Goal: Find specific page/section: Find specific page/section

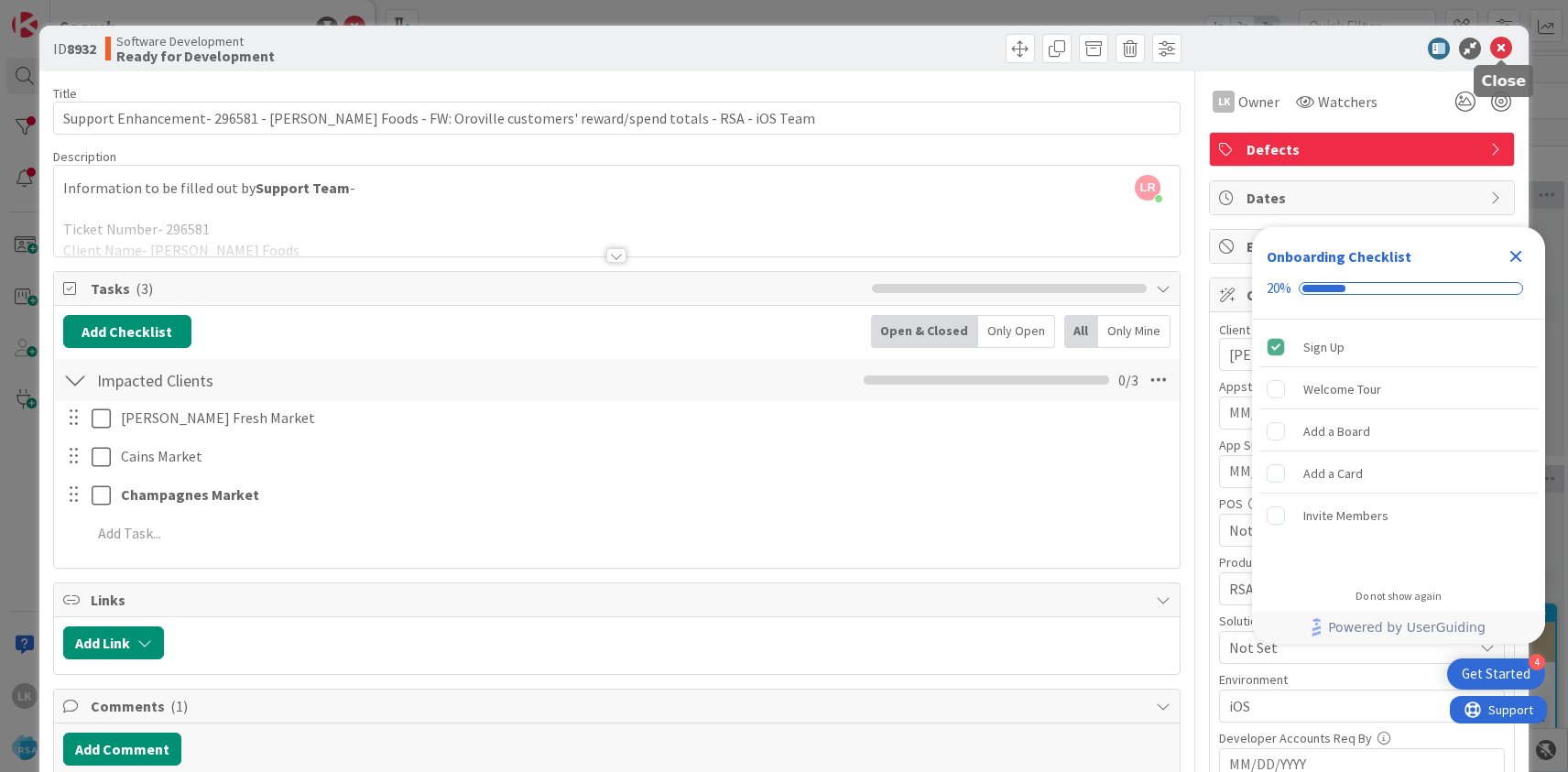
click at [1501, 50] on icon at bounding box center [1501, 49] width 22 height 22
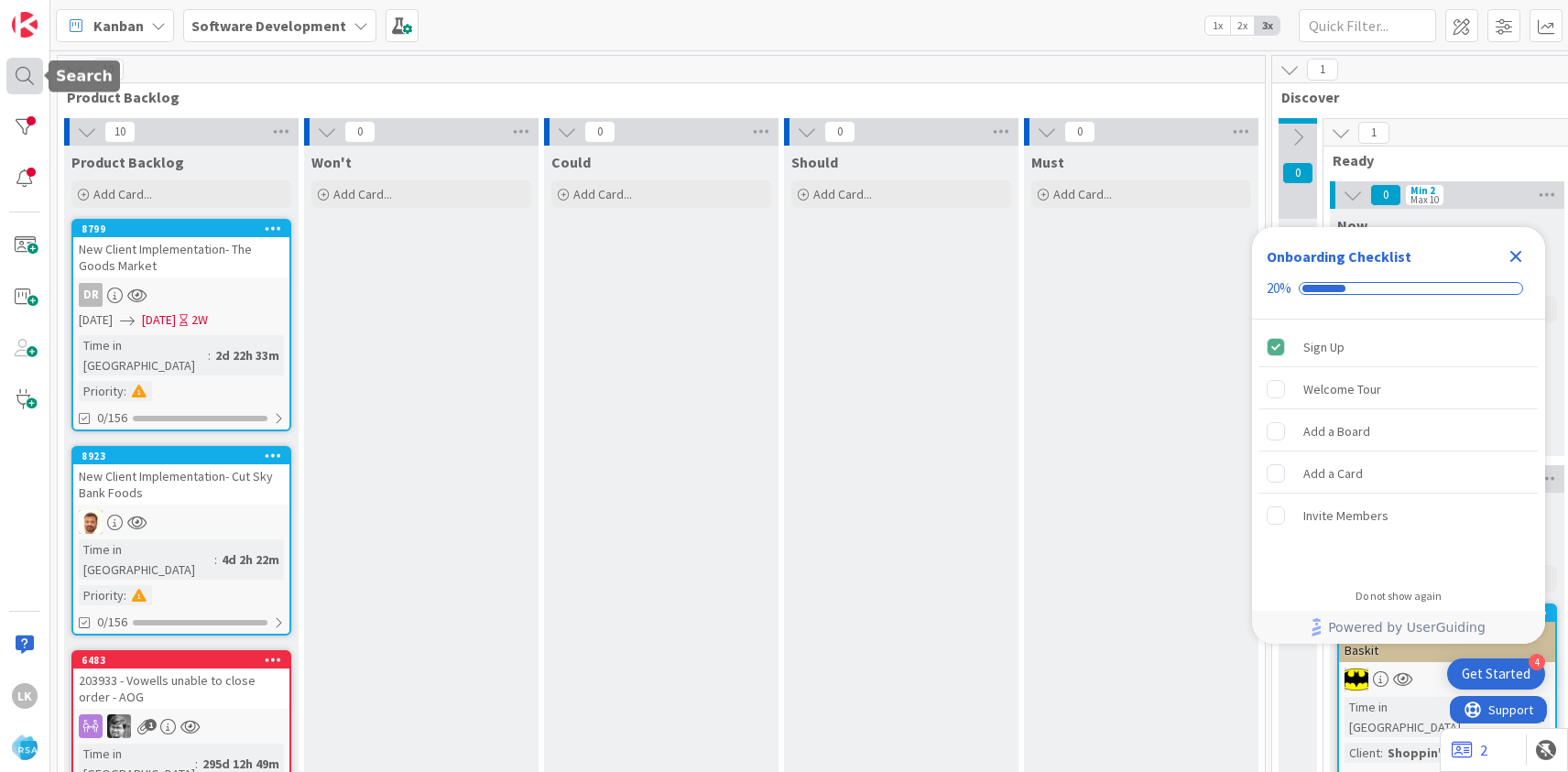
click at [21, 88] on div at bounding box center [24, 75] width 37 height 37
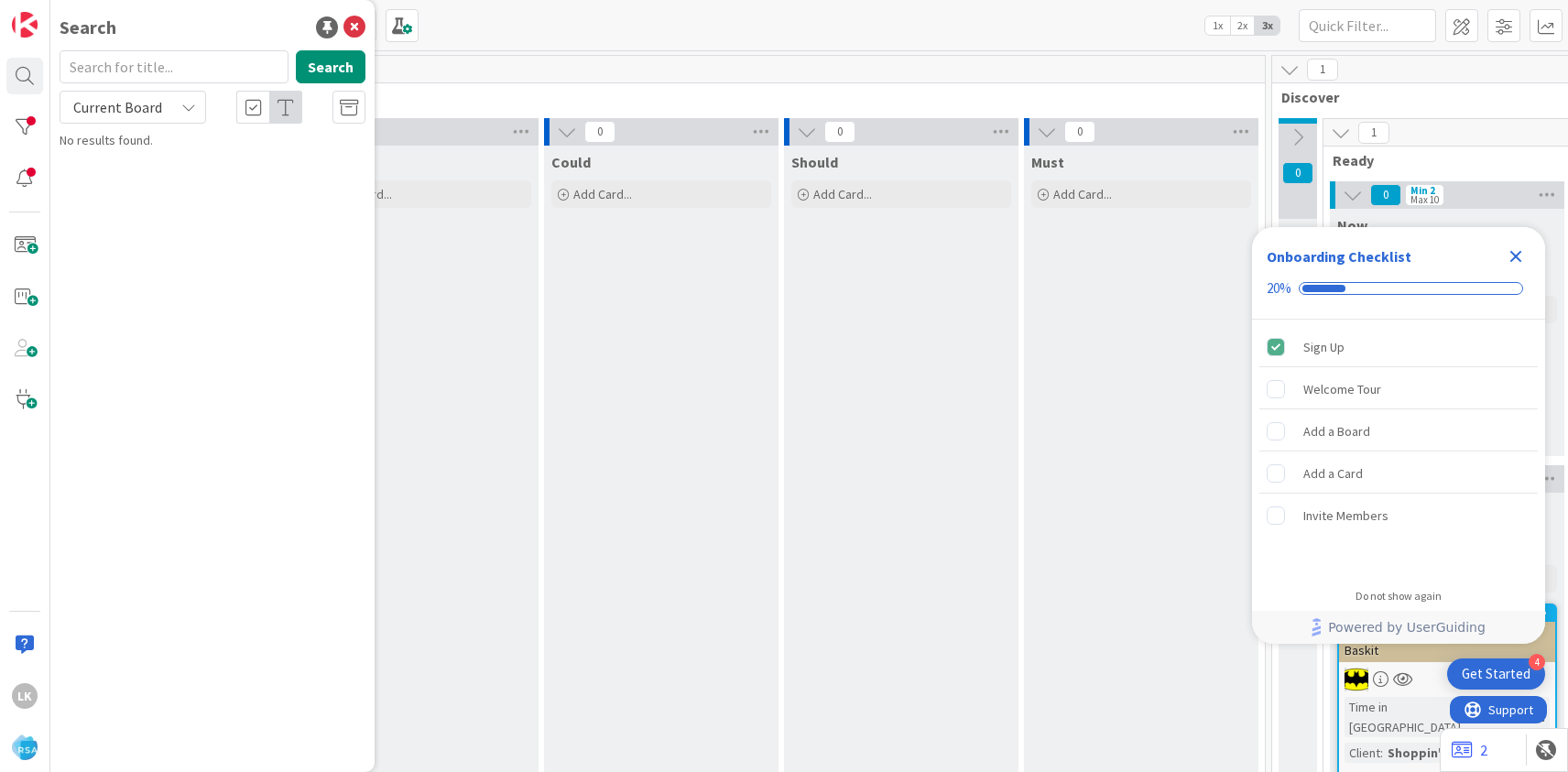
click at [127, 67] on input "text" at bounding box center [173, 66] width 229 height 33
click at [115, 66] on input "8408" at bounding box center [173, 66] width 229 height 33
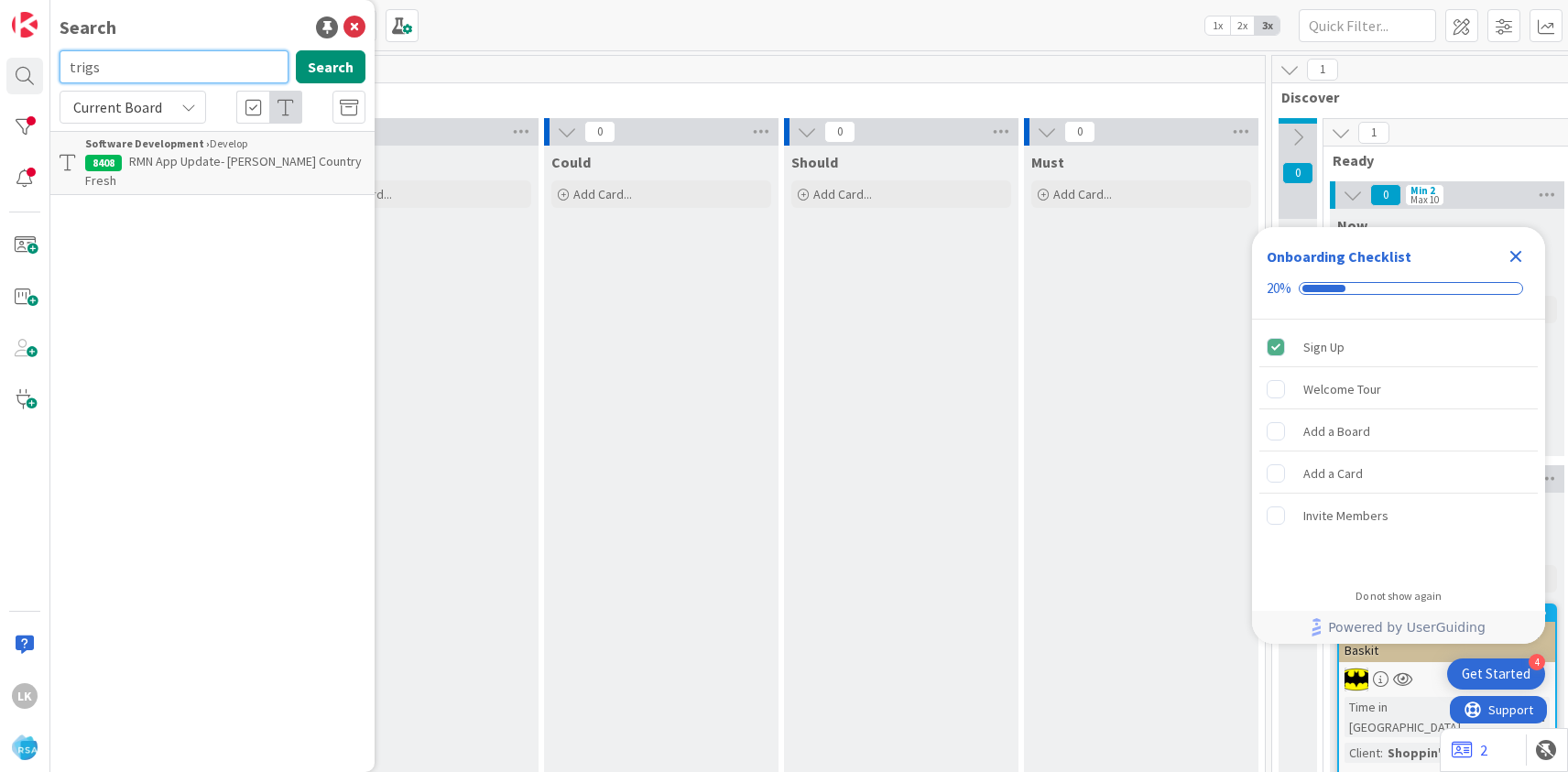
type input "trigs"
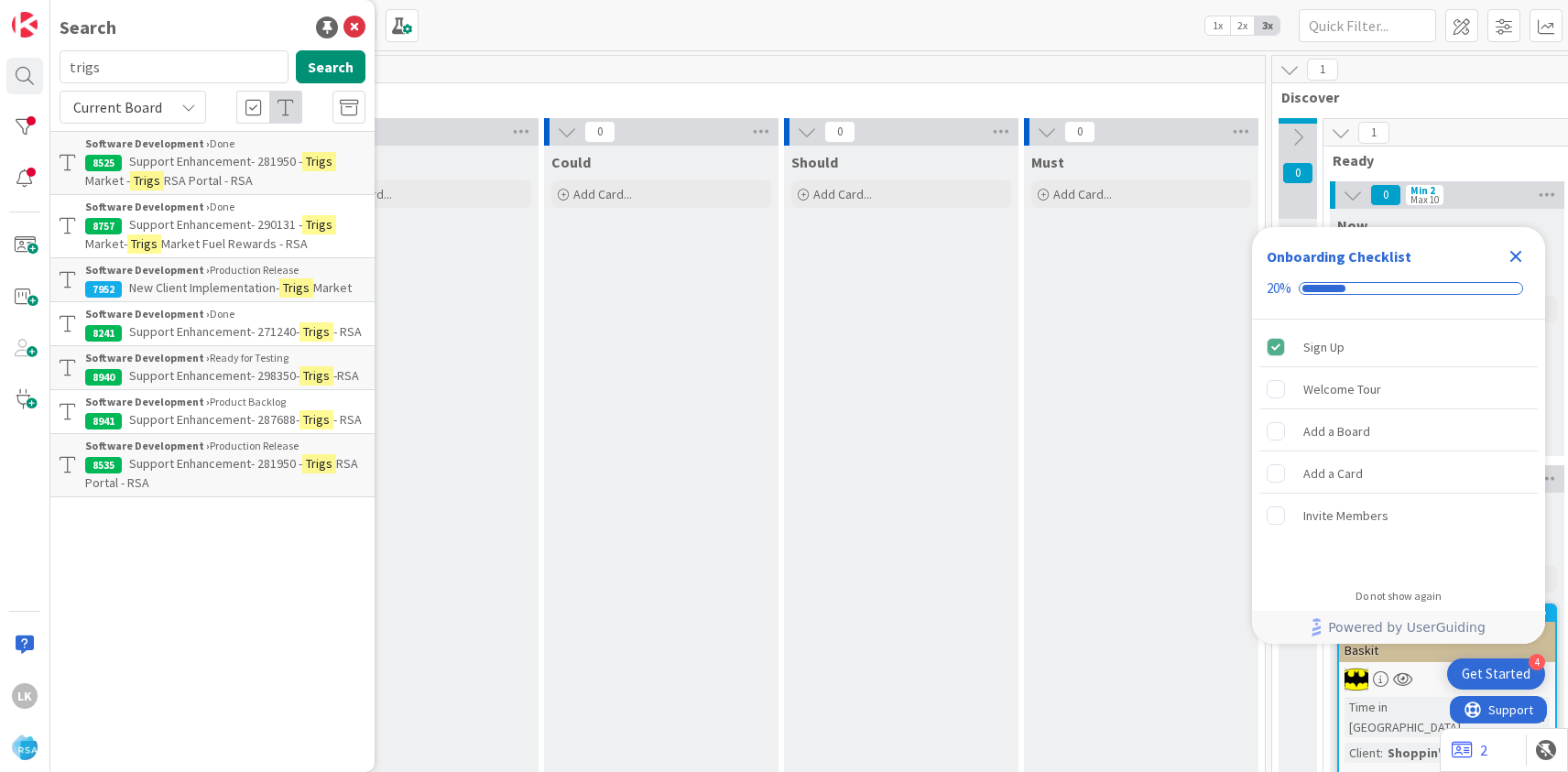
click at [187, 165] on span "Support Enhancement- 281950 -" at bounding box center [215, 161] width 173 height 17
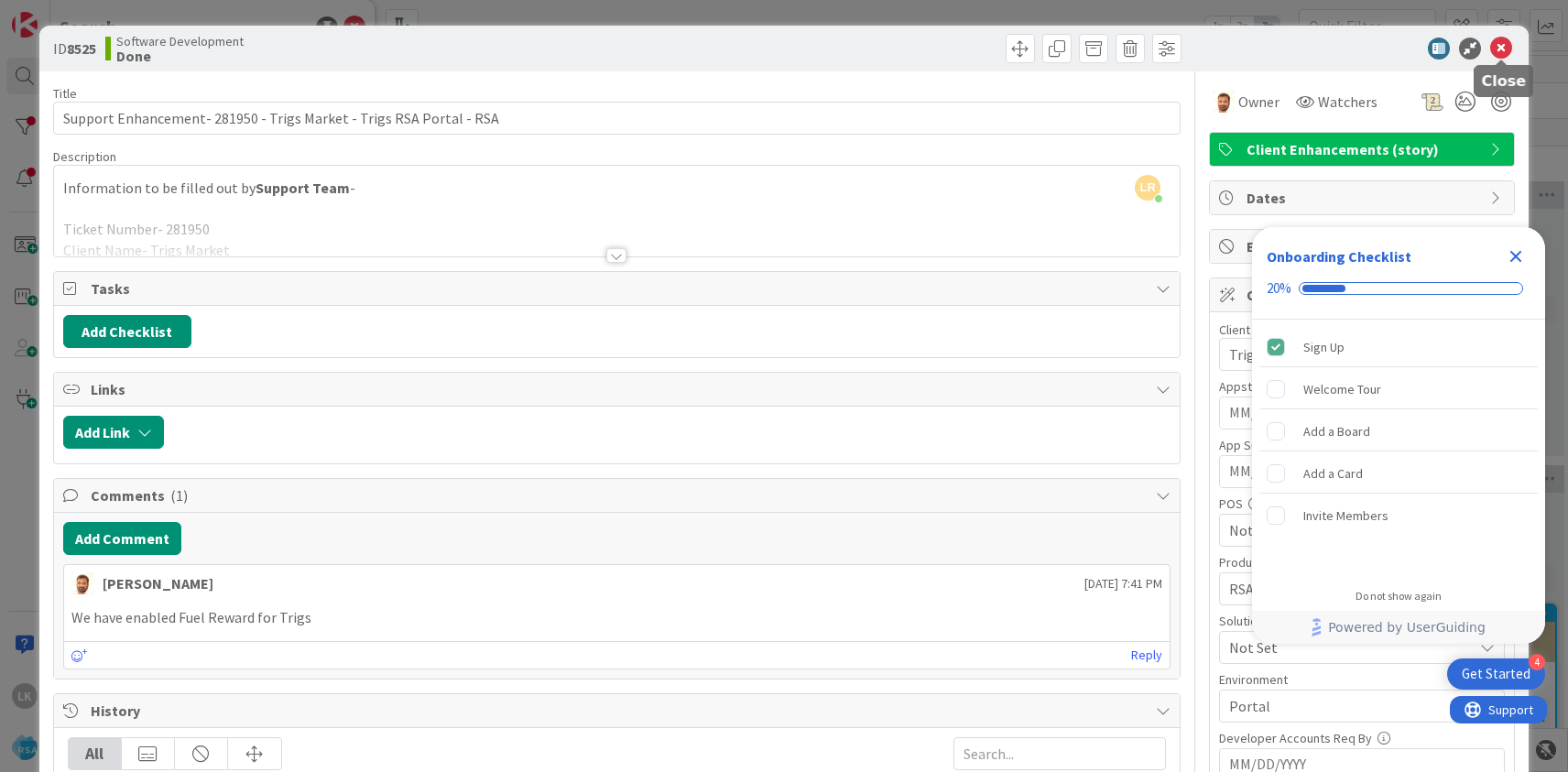
click at [1499, 50] on icon at bounding box center [1501, 49] width 22 height 22
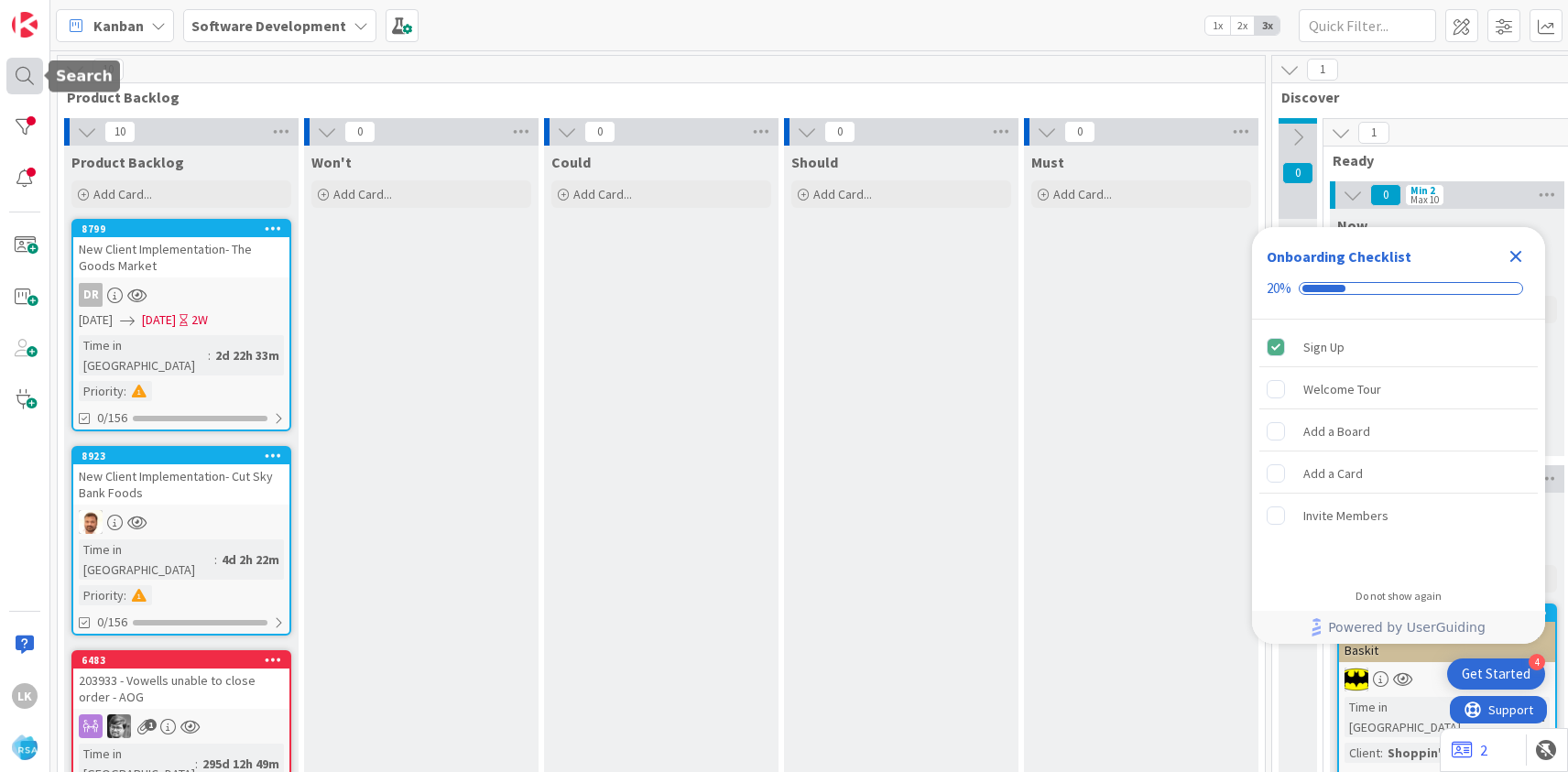
click at [24, 85] on div at bounding box center [24, 75] width 37 height 37
